Goal: Task Accomplishment & Management: Manage account settings

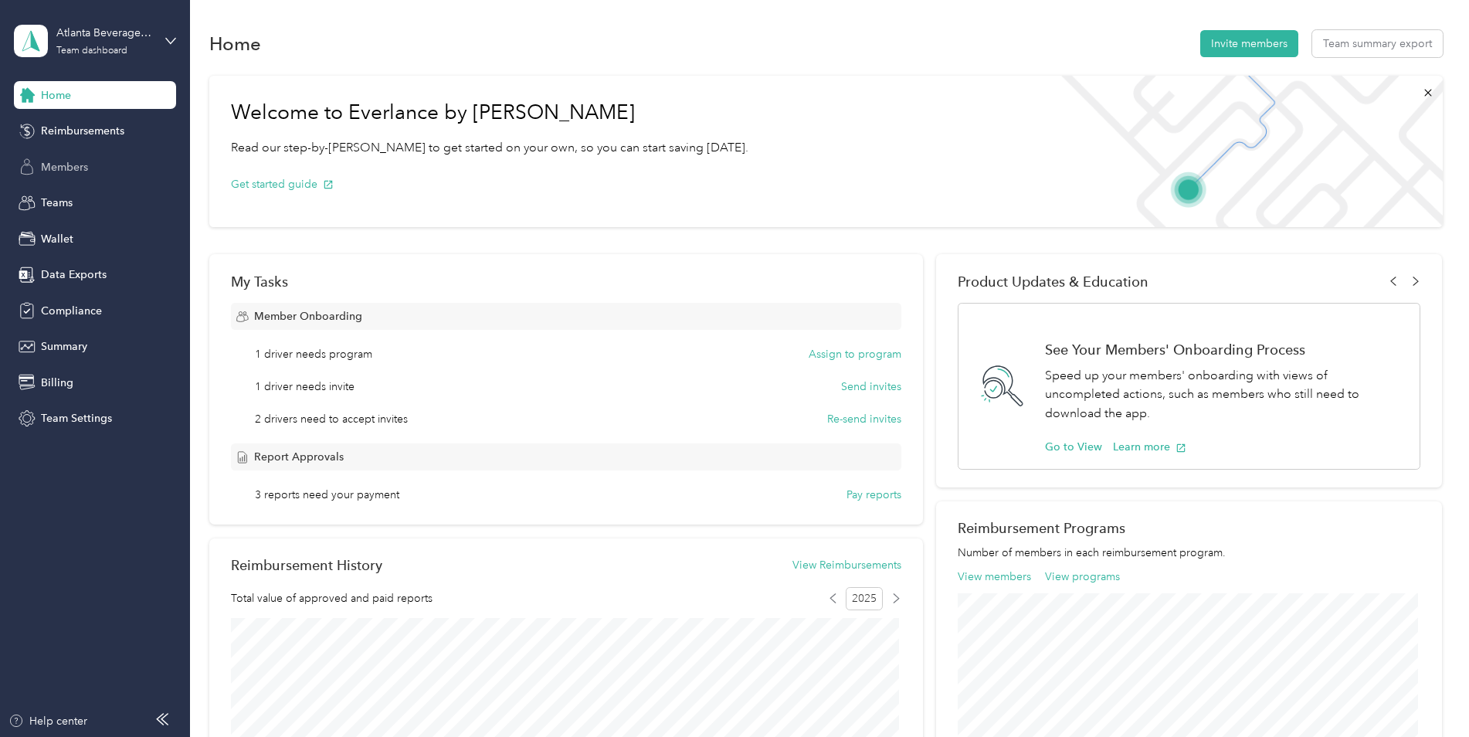
click at [74, 167] on span "Members" at bounding box center [64, 167] width 47 height 16
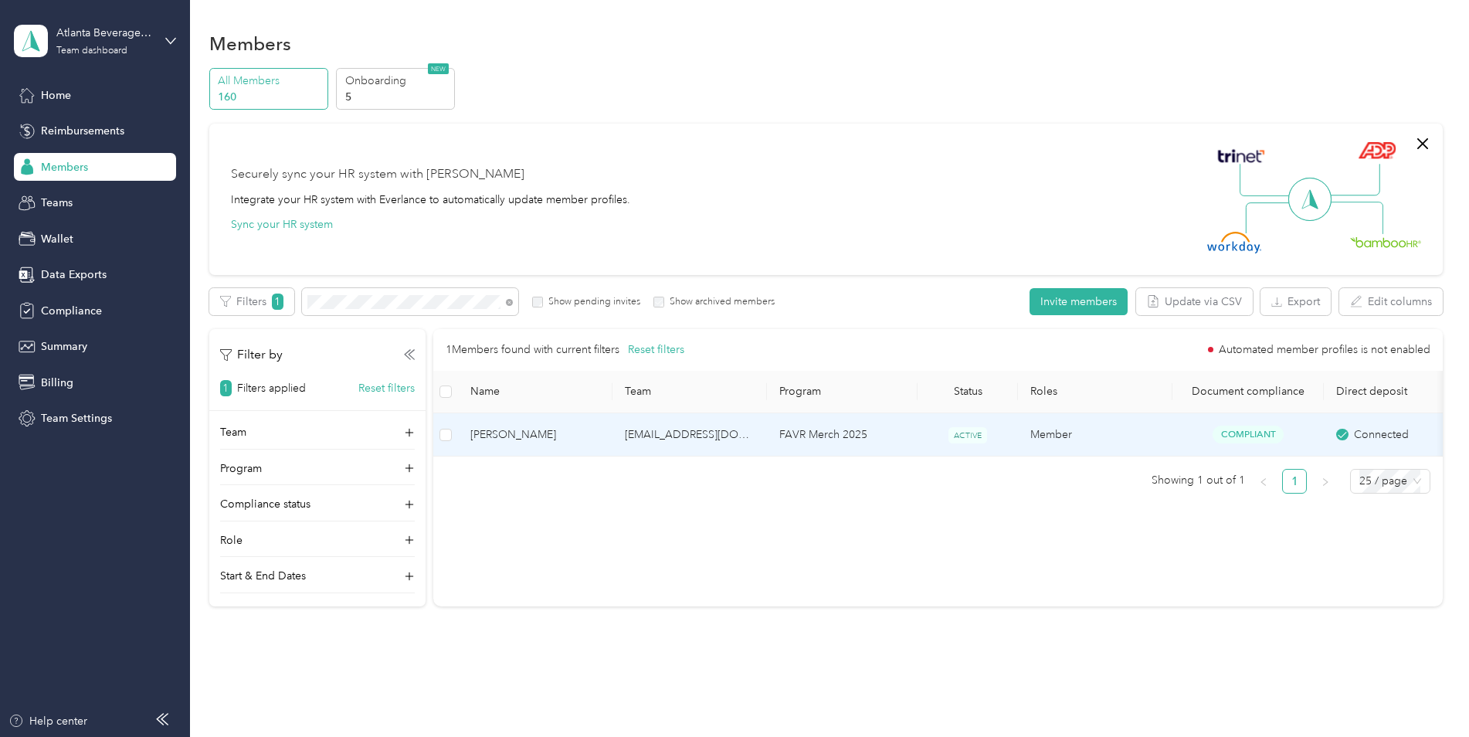
click at [880, 440] on td "FAVR Merch 2025" at bounding box center [842, 434] width 151 height 43
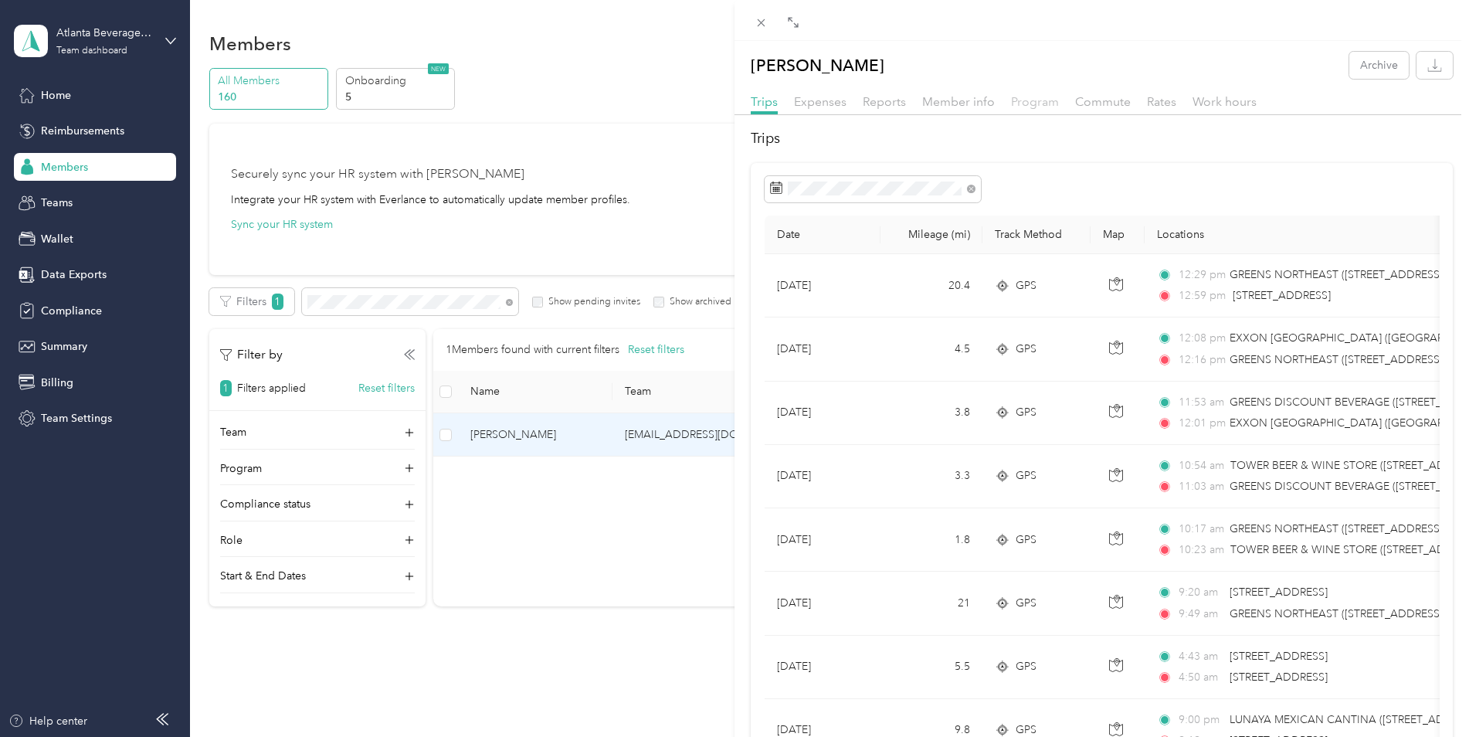
click at [1024, 106] on span "Program" at bounding box center [1035, 101] width 48 height 15
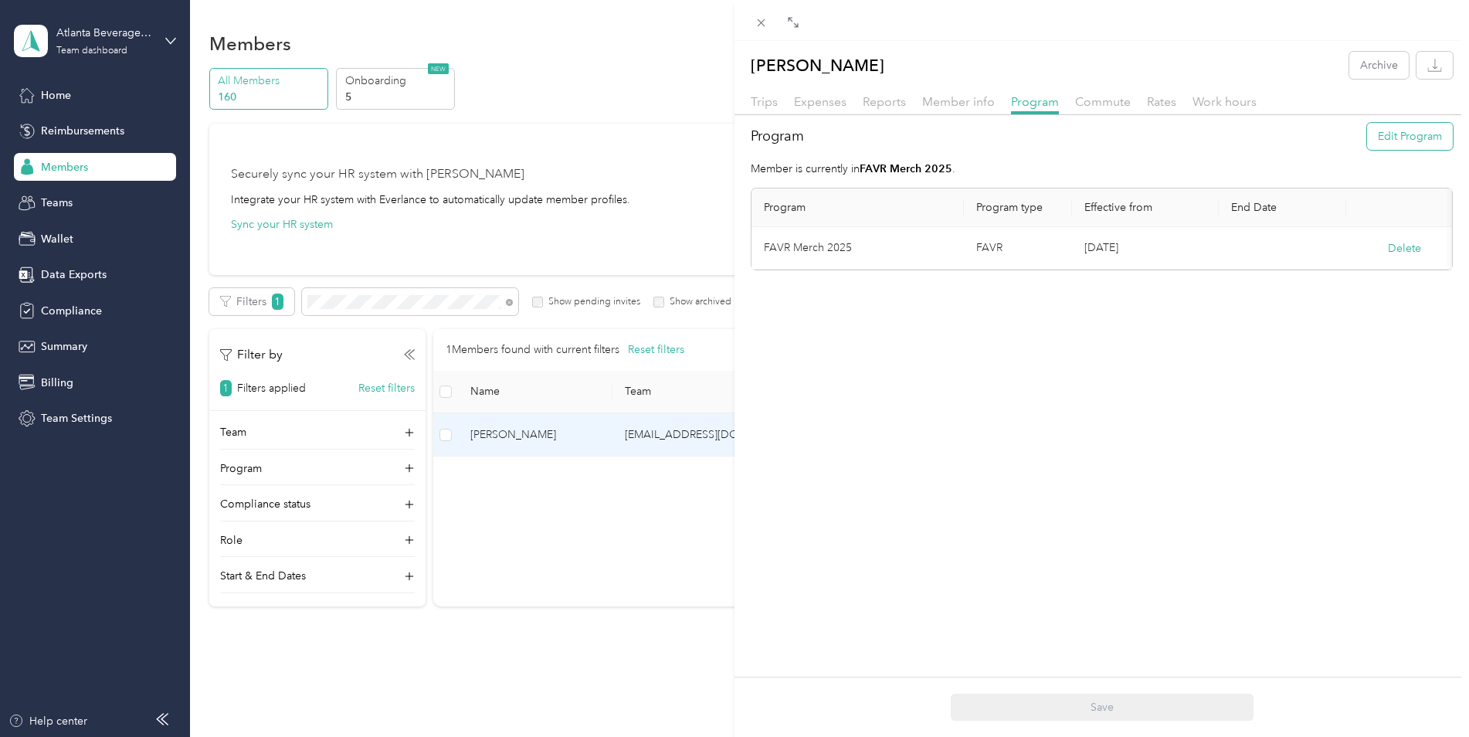
click at [1387, 140] on button "Edit Program" at bounding box center [1410, 136] width 86 height 27
click at [944, 259] on icon at bounding box center [942, 259] width 7 height 7
click at [894, 431] on div "FAVR ASM 2025 (FAVR)" at bounding box center [858, 437] width 166 height 16
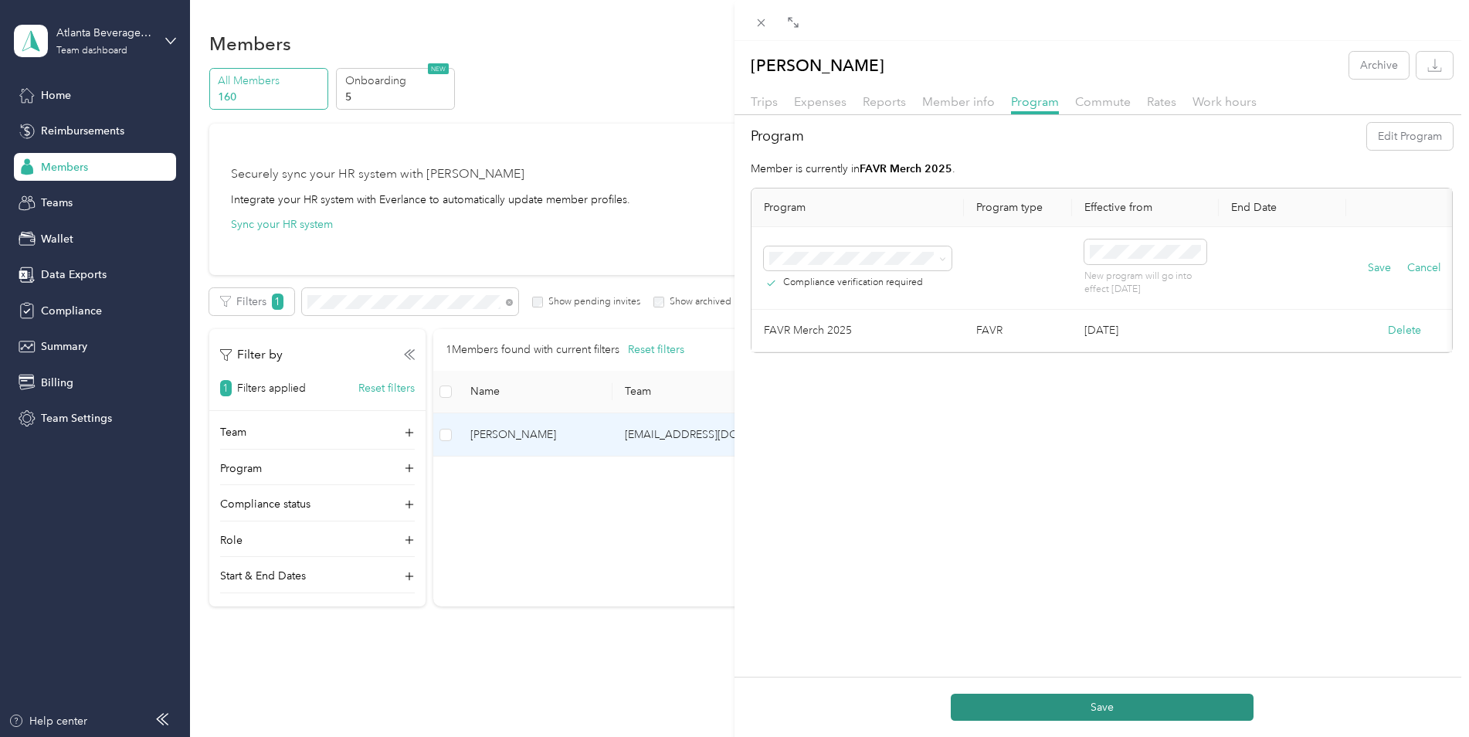
click at [1103, 702] on button "Save" at bounding box center [1102, 706] width 303 height 27
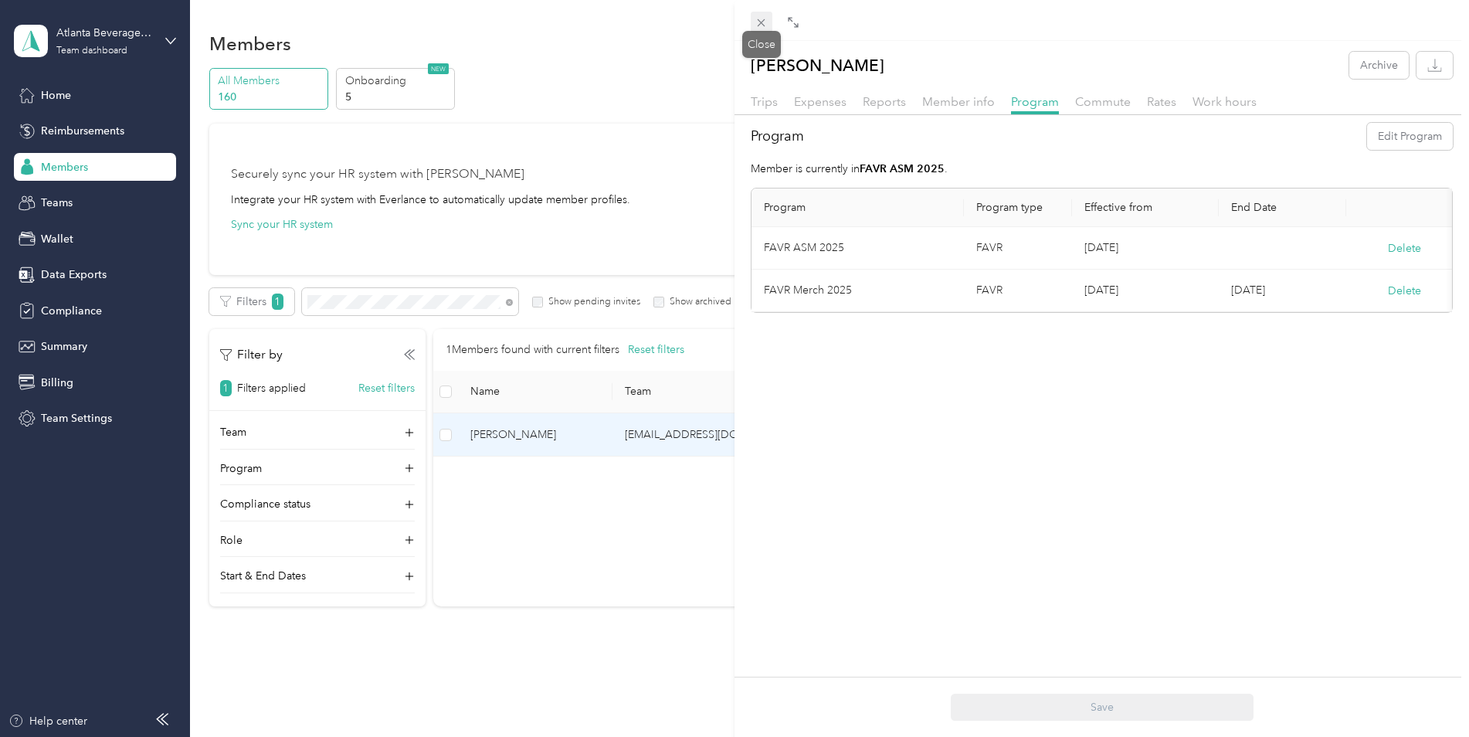
click at [757, 18] on icon at bounding box center [760, 22] width 13 height 13
